Goal: Transaction & Acquisition: Purchase product/service

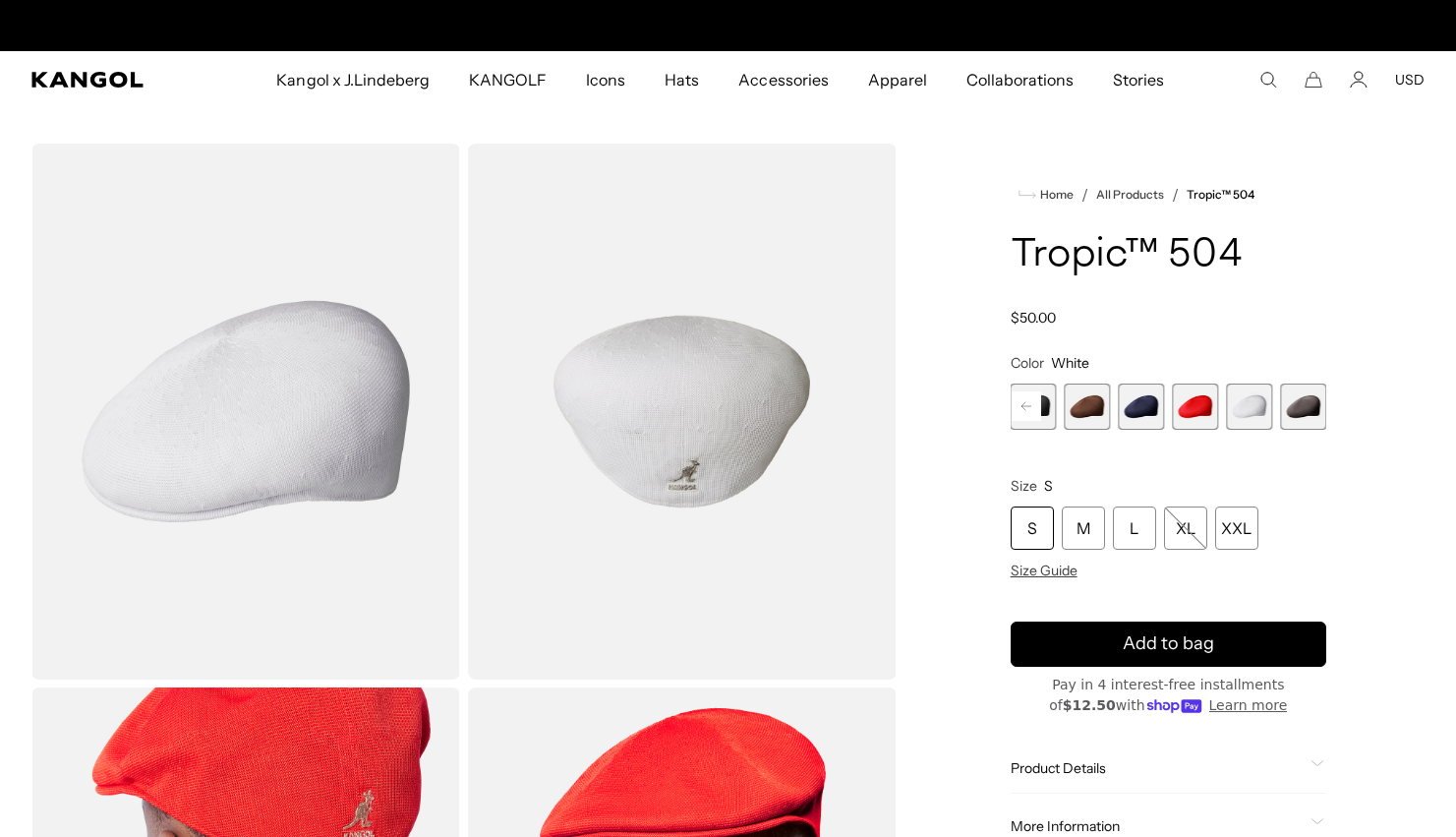
scroll to position [0, 405]
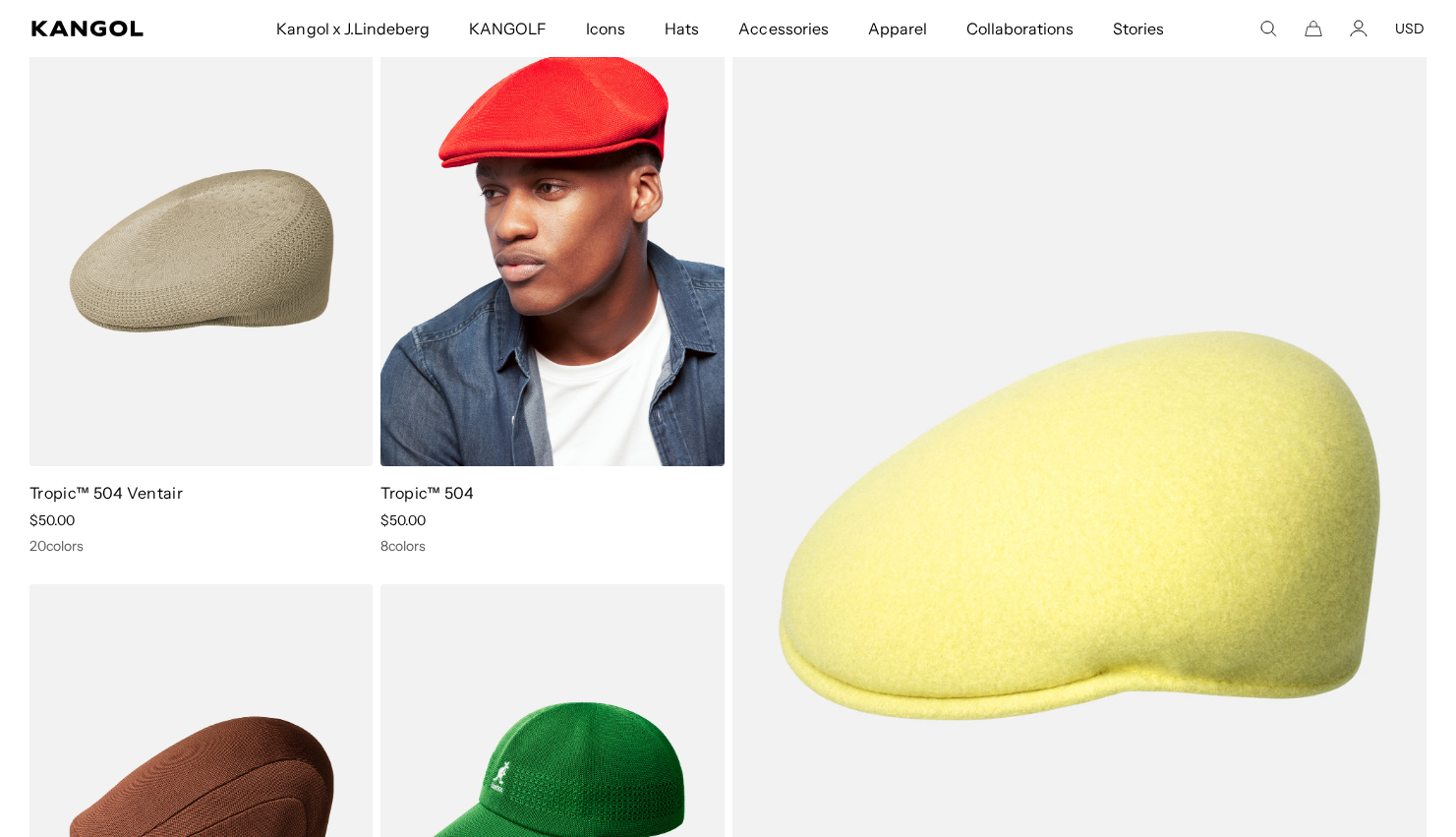
scroll to position [0, 405]
click at [595, 288] on img at bounding box center [551, 251] width 343 height 431
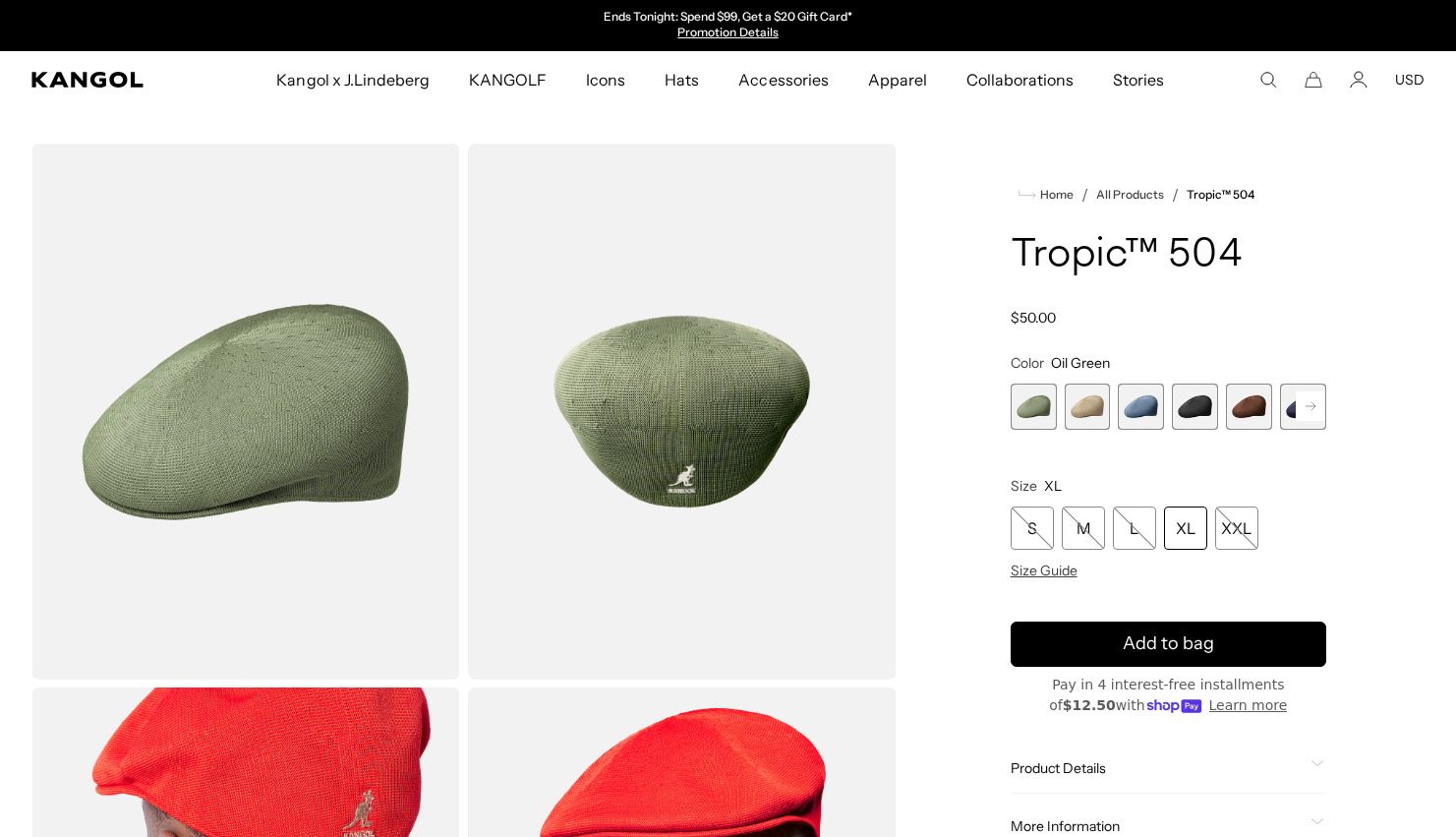
click at [1304, 406] on rect at bounding box center [1311, 406] width 30 height 30
click at [1310, 401] on rect at bounding box center [1311, 406] width 30 height 30
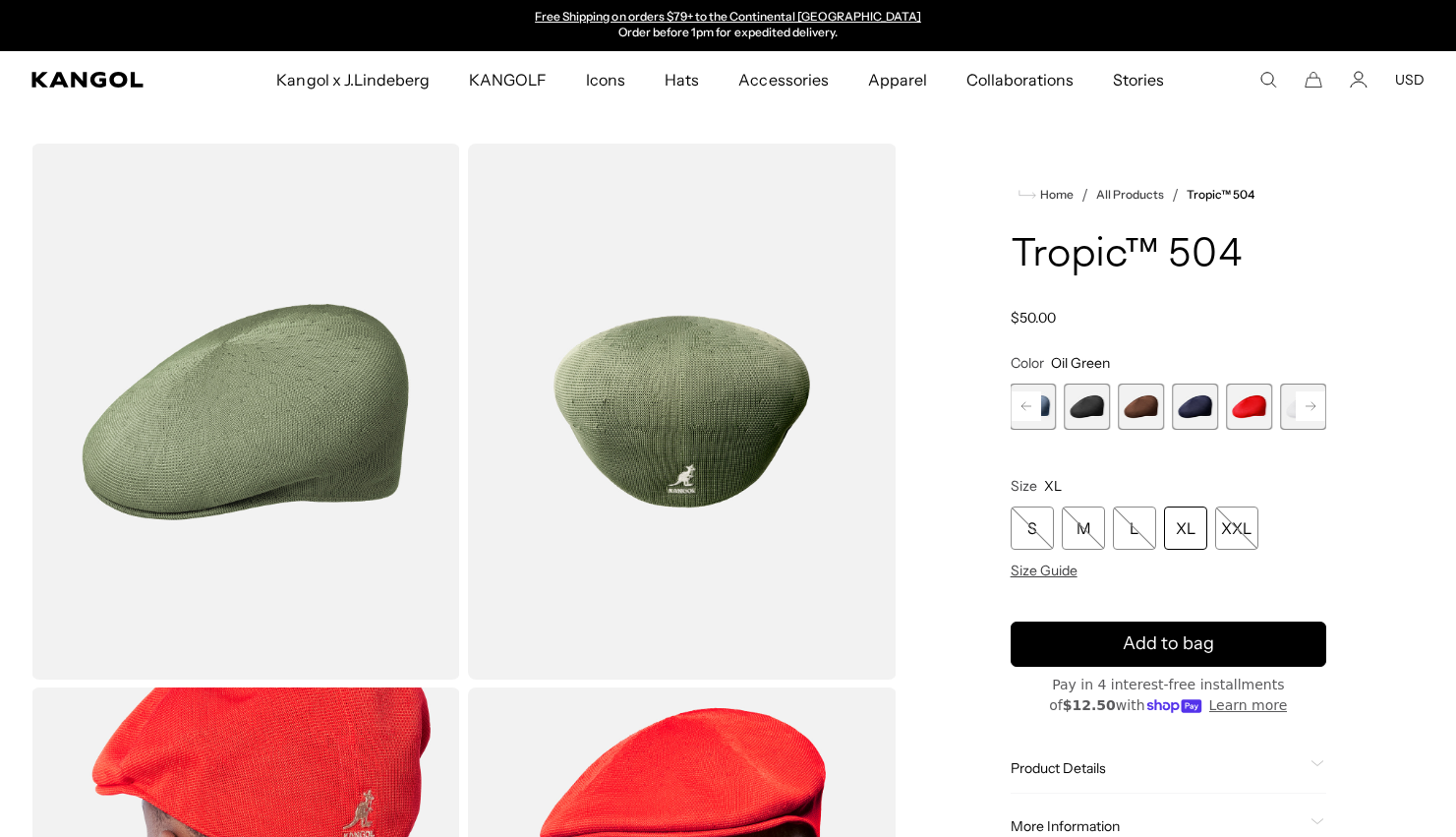
click at [1310, 401] on rect at bounding box center [1311, 406] width 30 height 30
click at [1263, 403] on span "8 of 9" at bounding box center [1249, 406] width 46 height 46
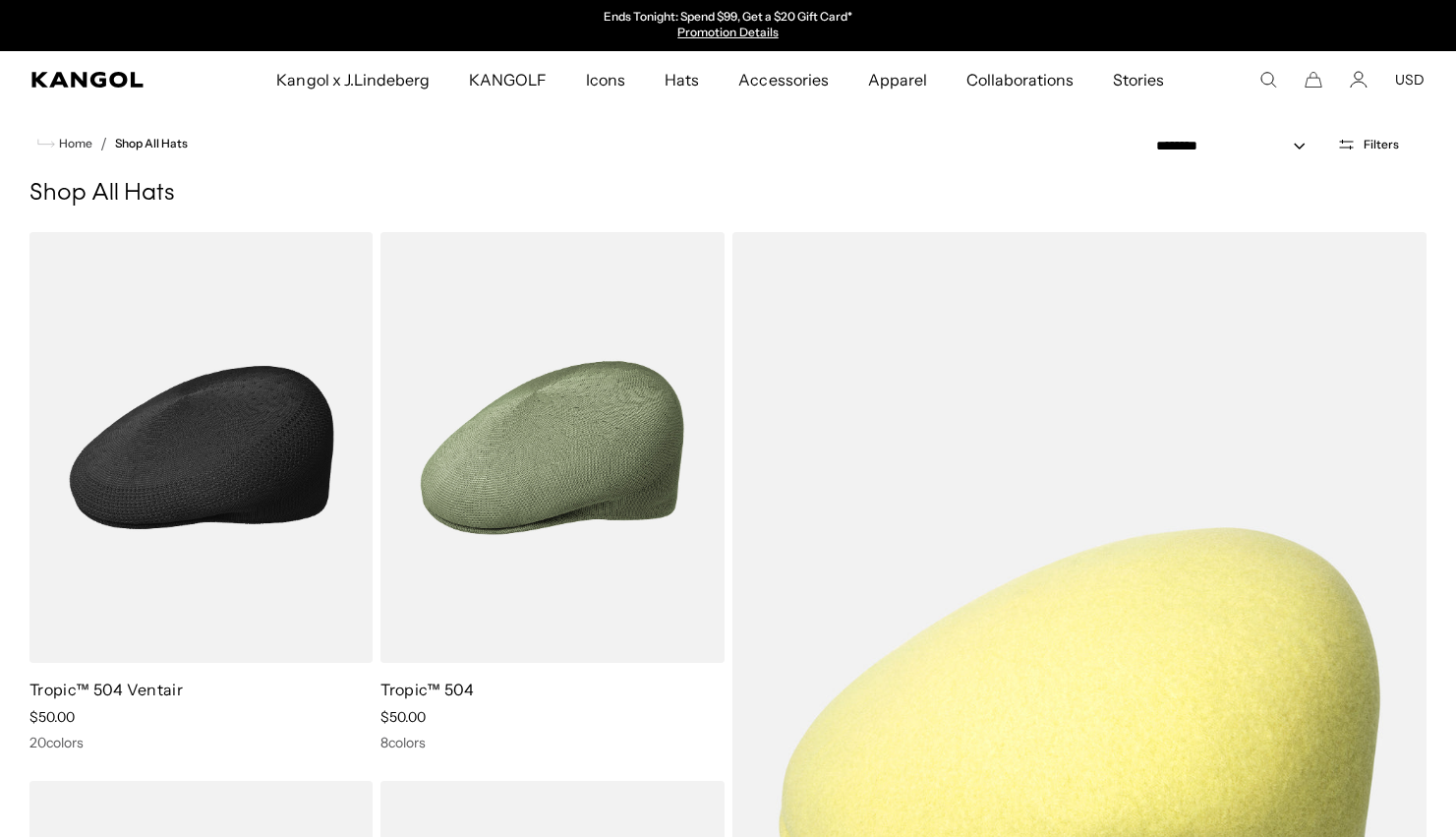
drag, startPoint x: 0, startPoint y: 0, endPoint x: 267, endPoint y: 419, distance: 496.8
click at [267, 419] on img at bounding box center [201, 447] width 343 height 431
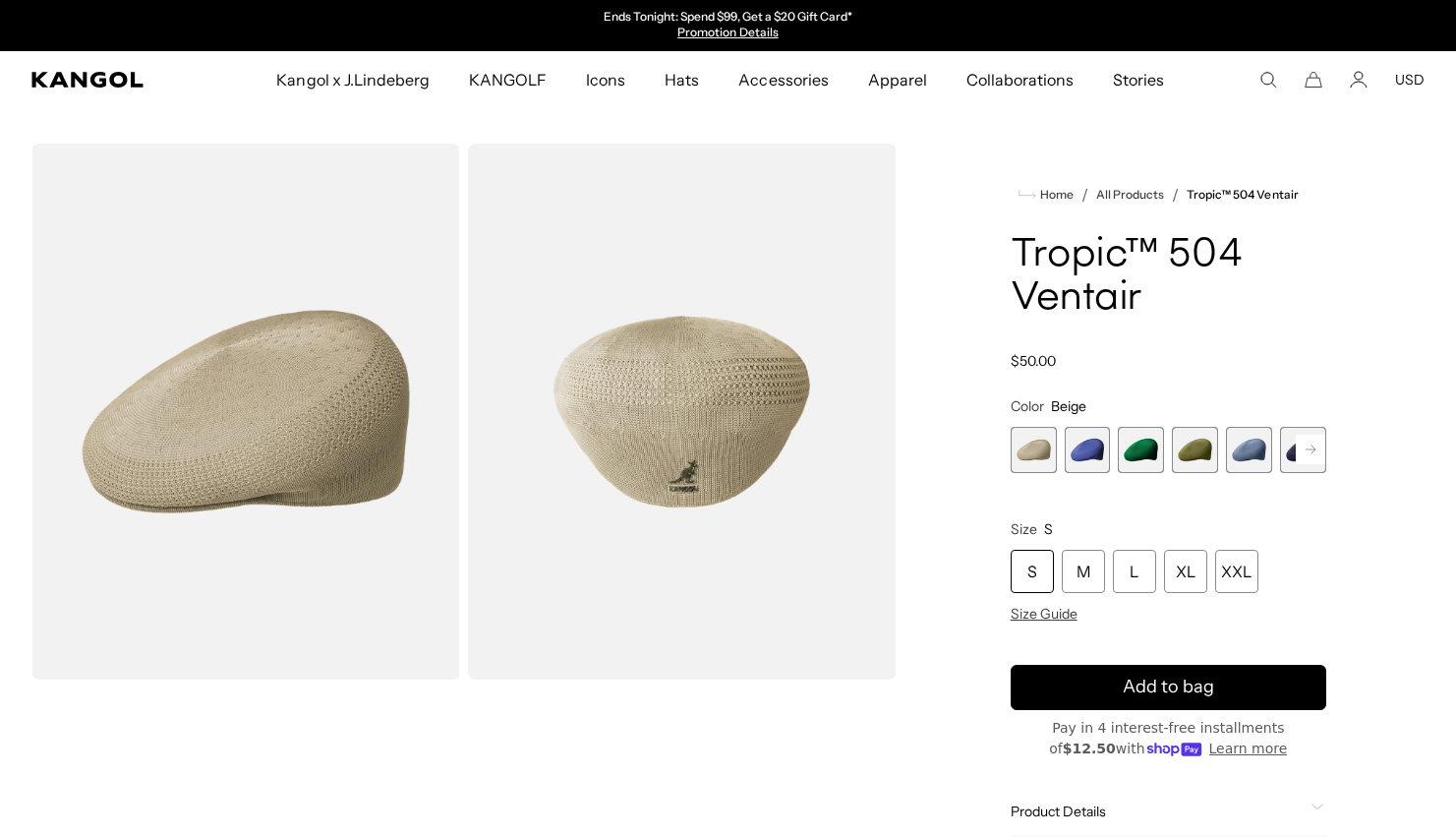
click at [1309, 441] on rect at bounding box center [1311, 450] width 30 height 30
click at [1308, 447] on rect at bounding box center [1311, 450] width 30 height 30
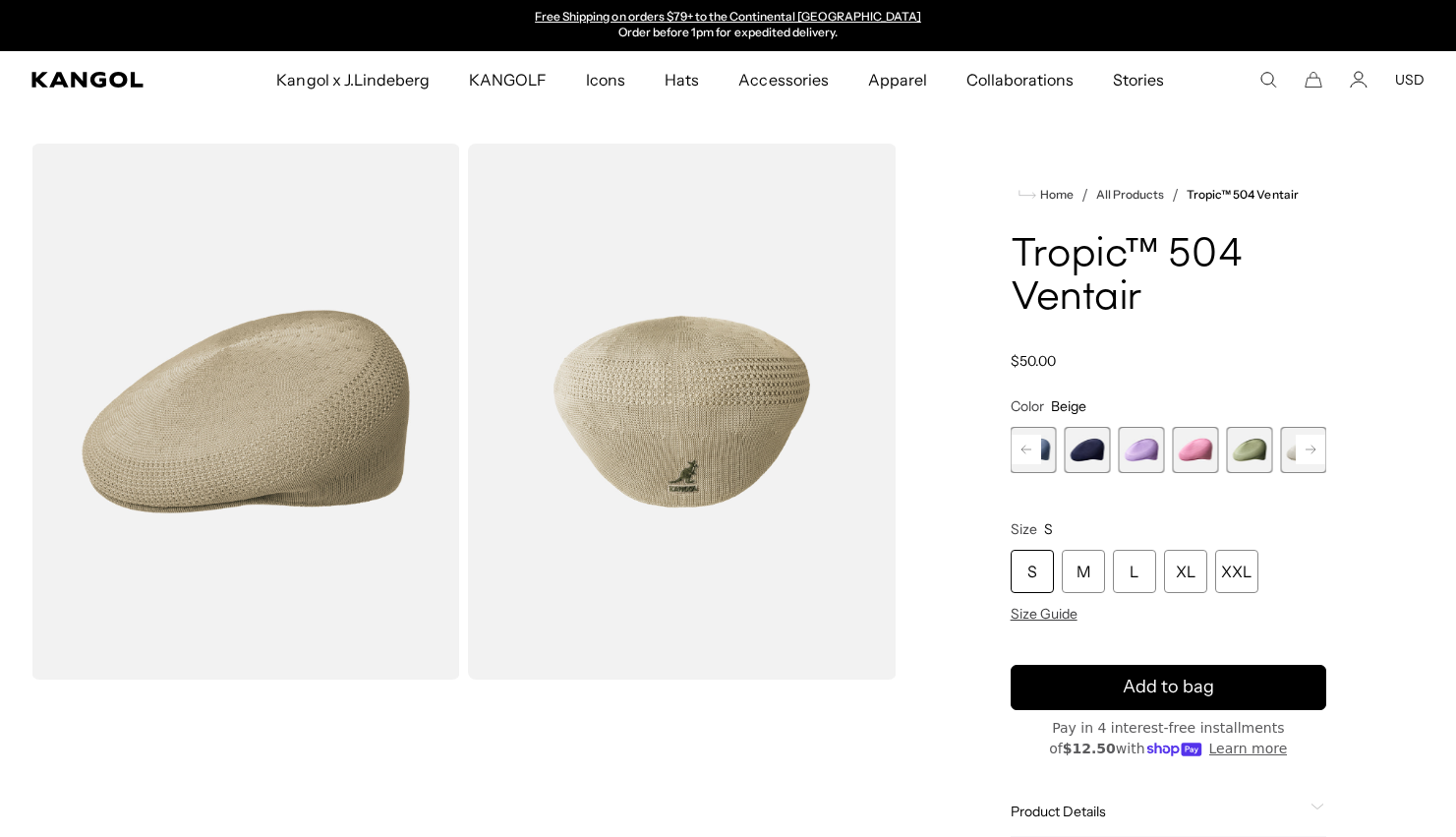
click at [1308, 447] on rect at bounding box center [1311, 450] width 30 height 30
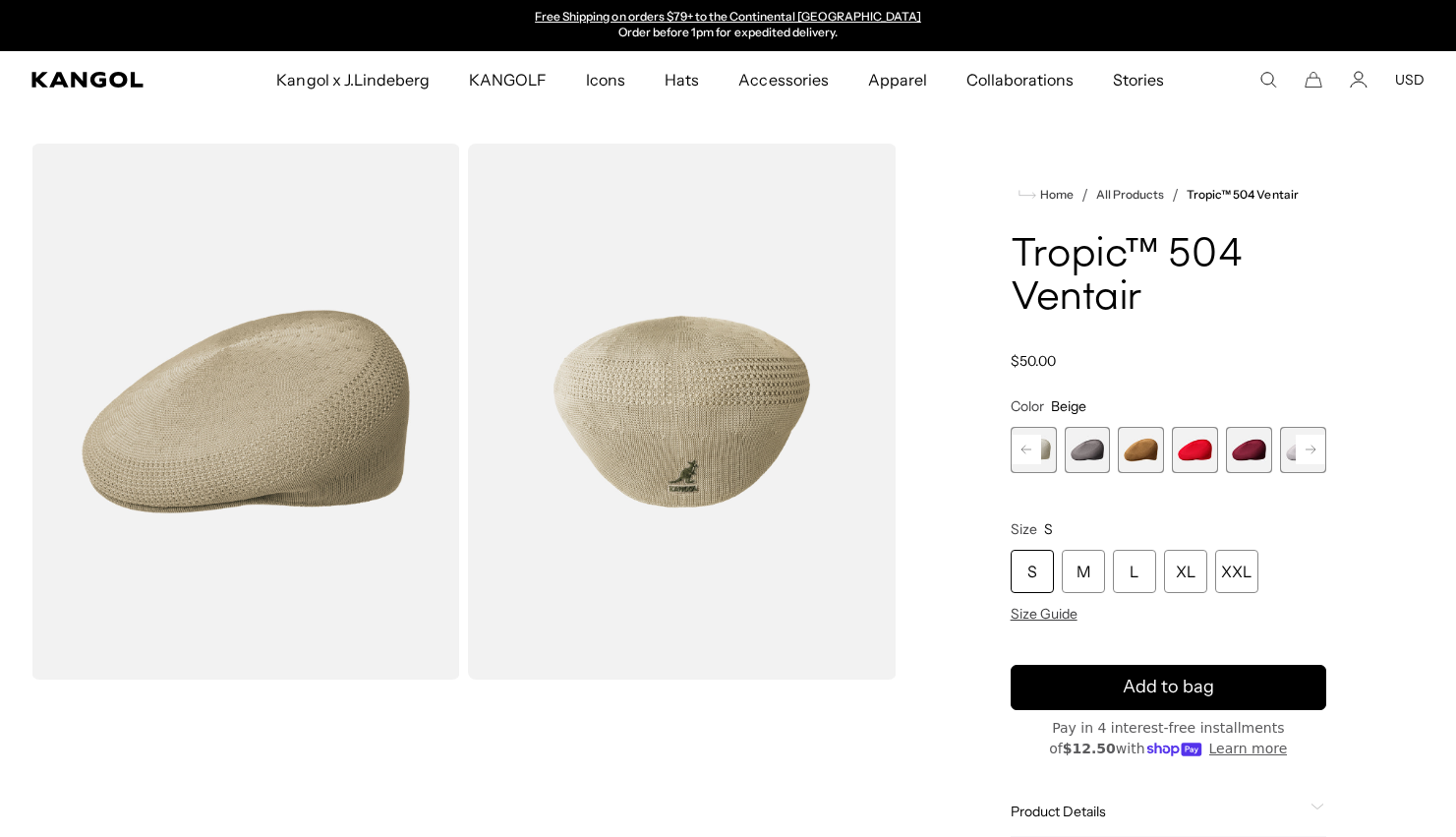
scroll to position [0, 0]
click at [1314, 439] on rect at bounding box center [1311, 450] width 30 height 30
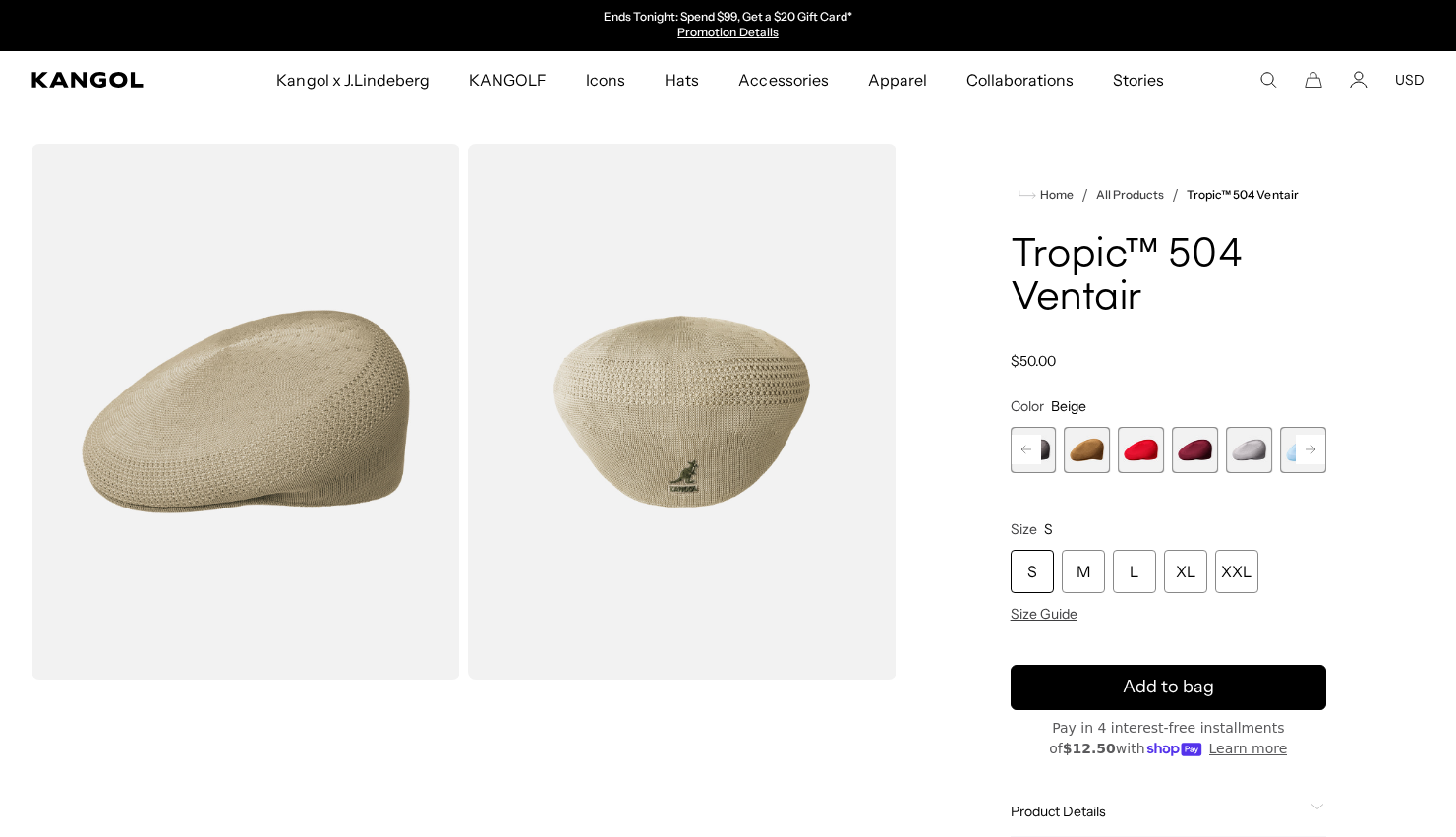
click at [1254, 456] on span "15 of 22" at bounding box center [1249, 450] width 46 height 46
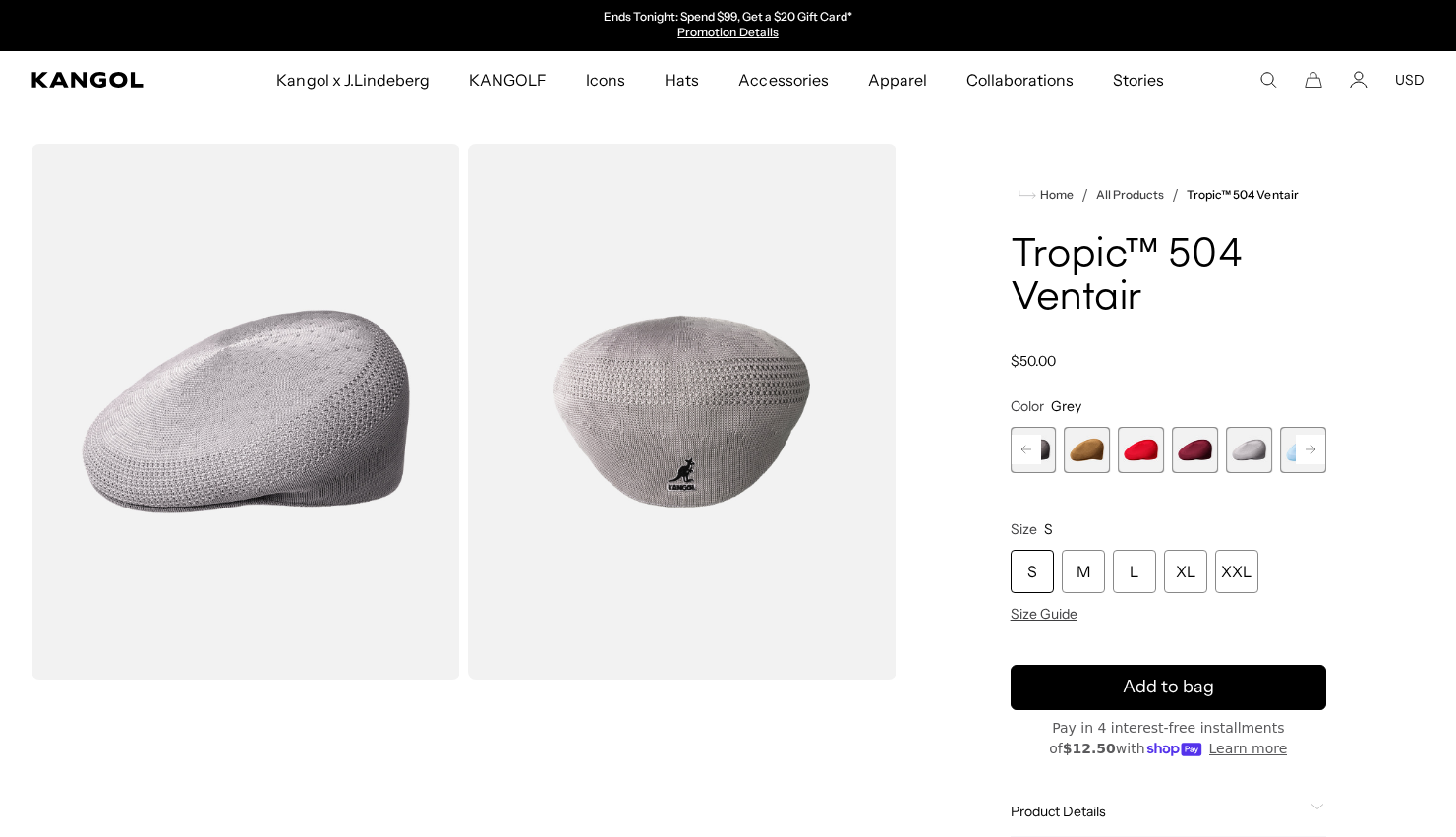
click at [1310, 442] on rect at bounding box center [1311, 450] width 30 height 30
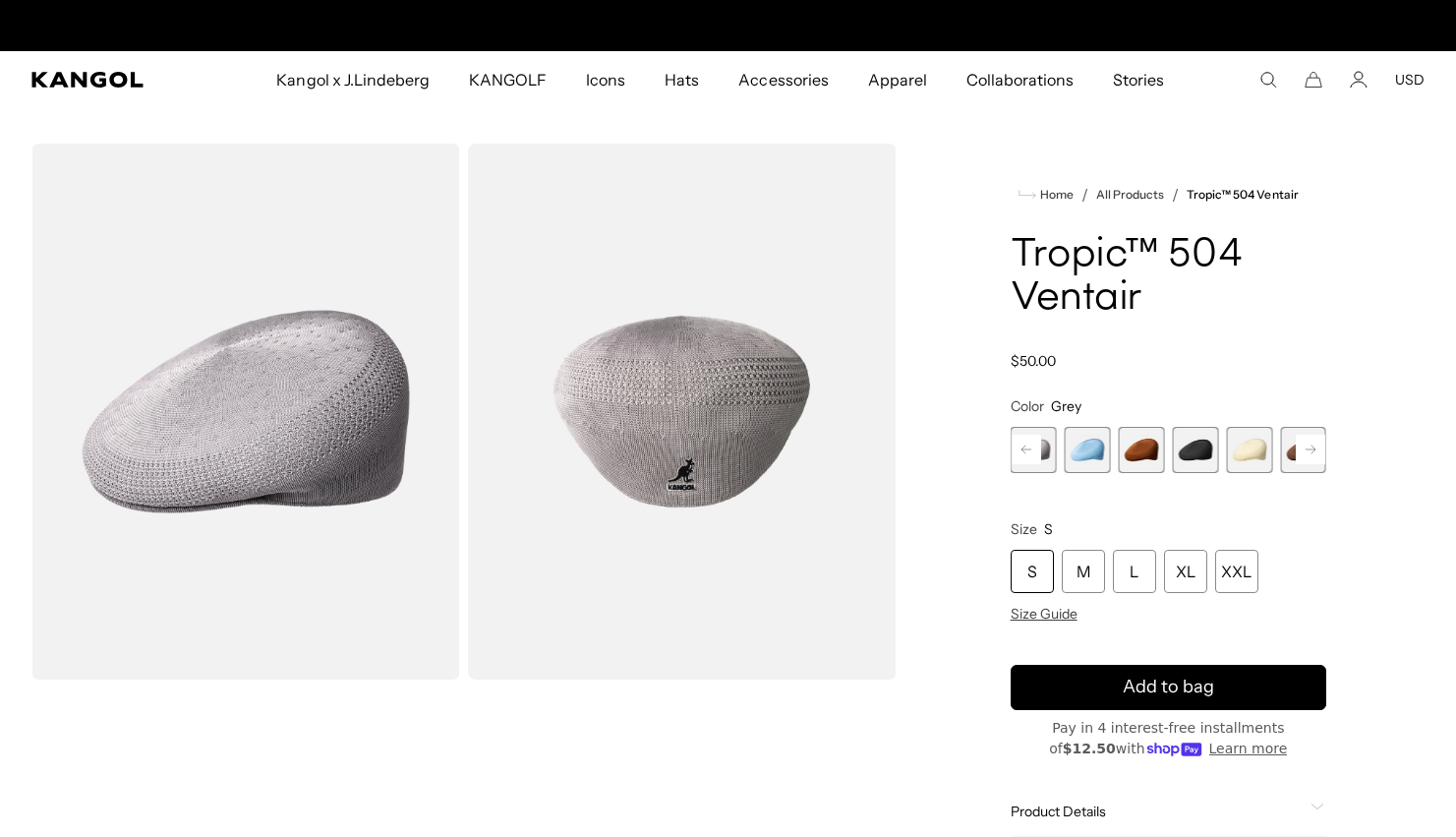
scroll to position [0, 405]
click at [1310, 442] on rect at bounding box center [1311, 450] width 30 height 30
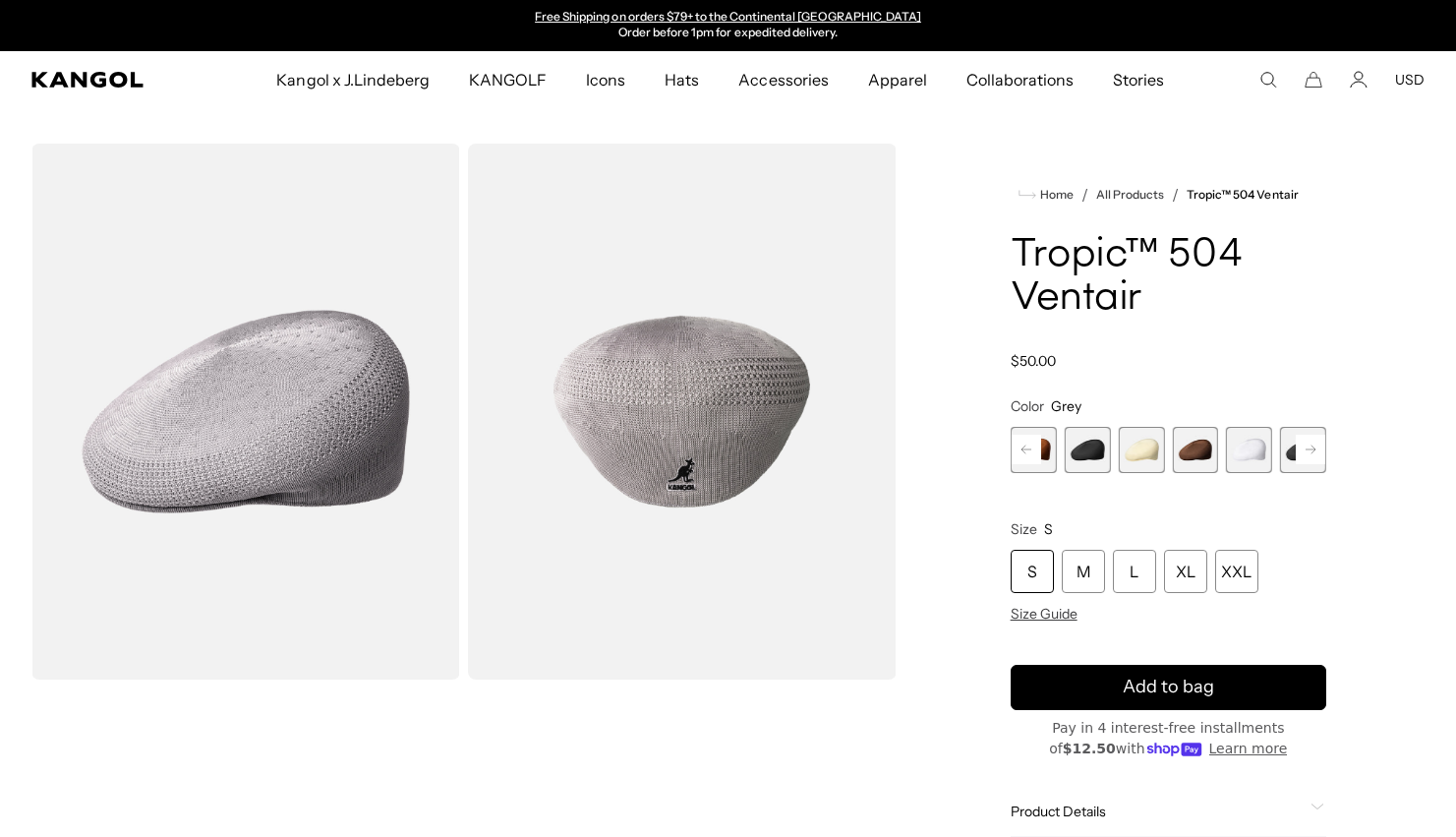
click at [1310, 442] on rect at bounding box center [1311, 450] width 30 height 30
click at [1310, 442] on div "Previous Next Beige Variant sold out or unavailable Starry Blue Variant sold ou…" at bounding box center [1167, 450] width 315 height 46
click at [1264, 452] on span "21 of 22" at bounding box center [1249, 450] width 46 height 46
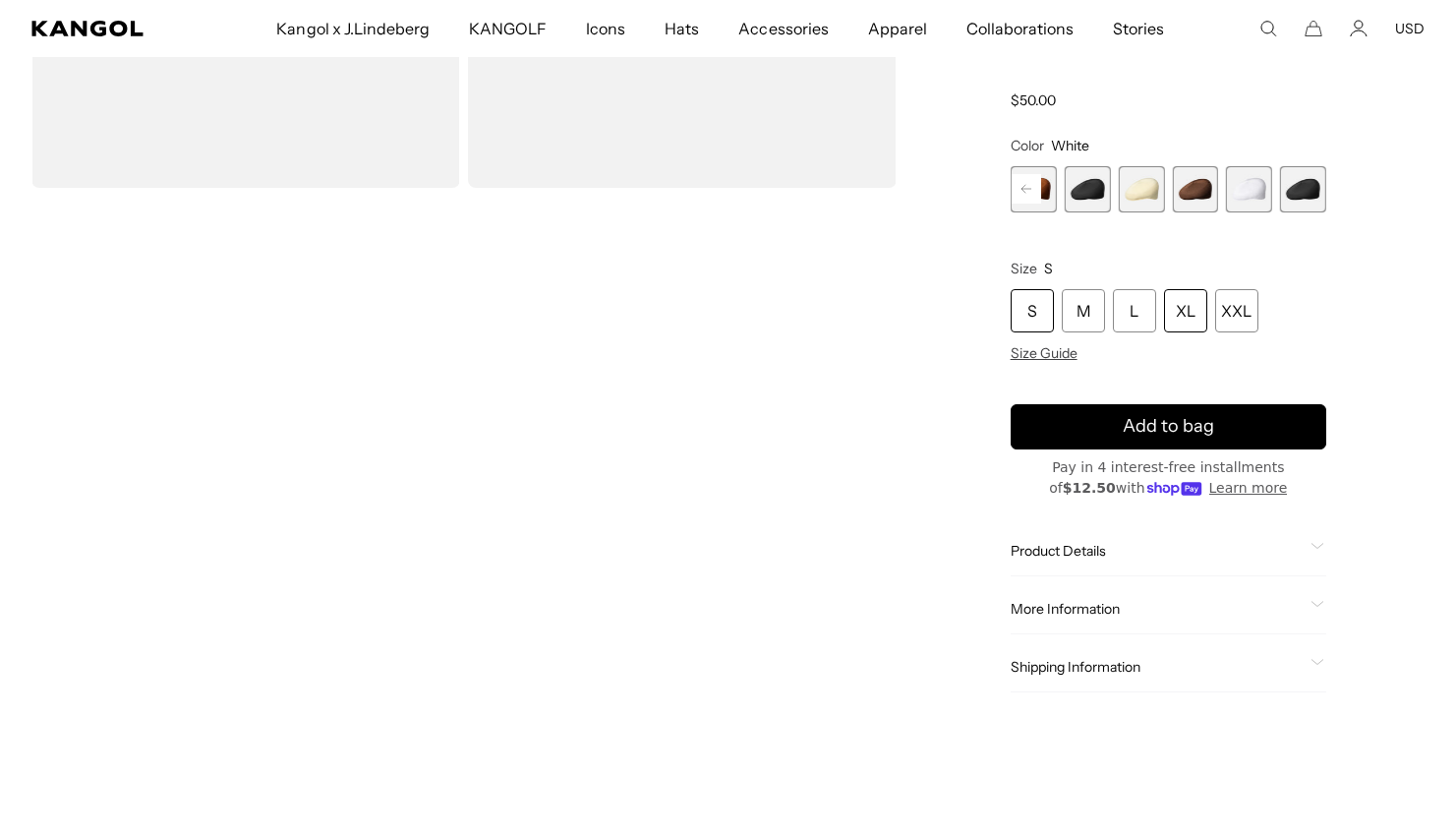
click at [1195, 317] on div "XL" at bounding box center [1185, 310] width 43 height 43
